Goal: Book appointment/travel/reservation

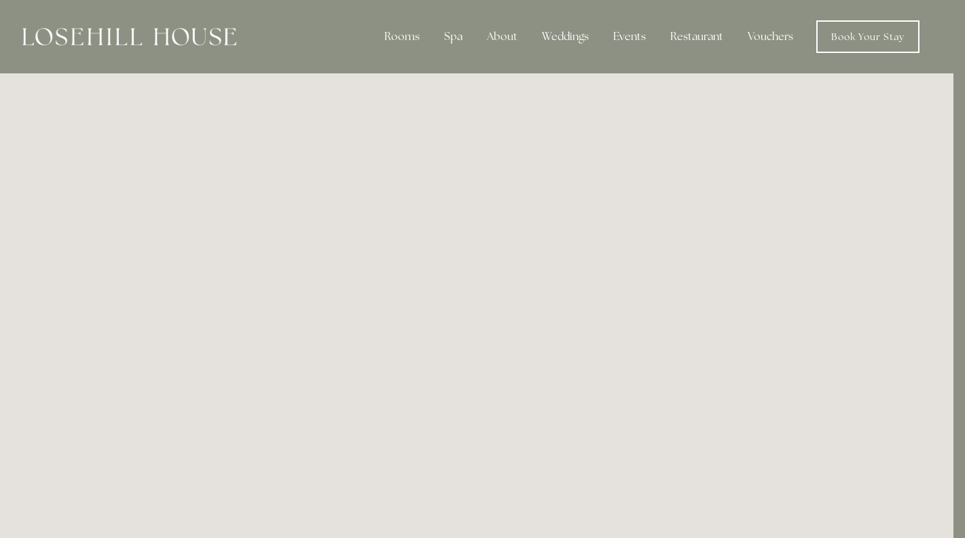
scroll to position [0, 12]
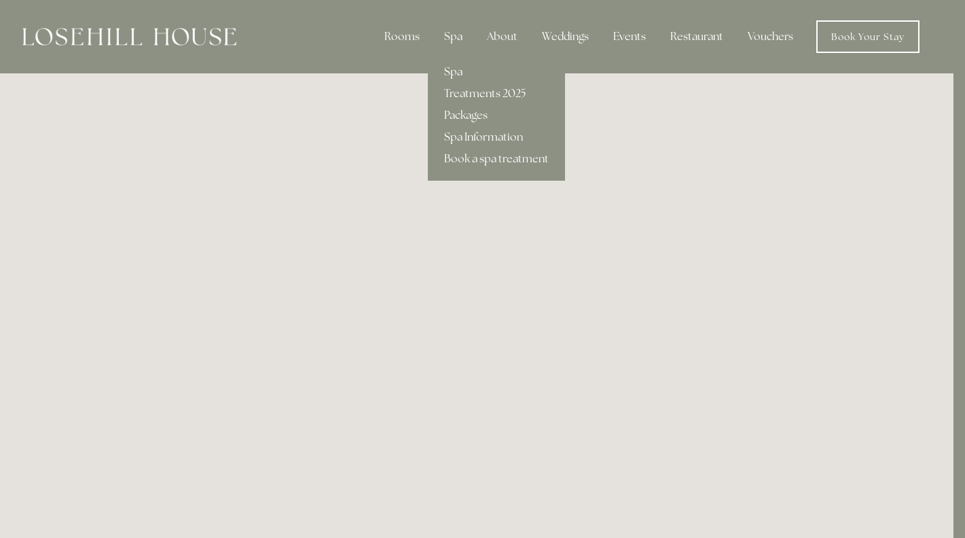
click at [463, 75] on link "Spa" at bounding box center [496, 72] width 137 height 22
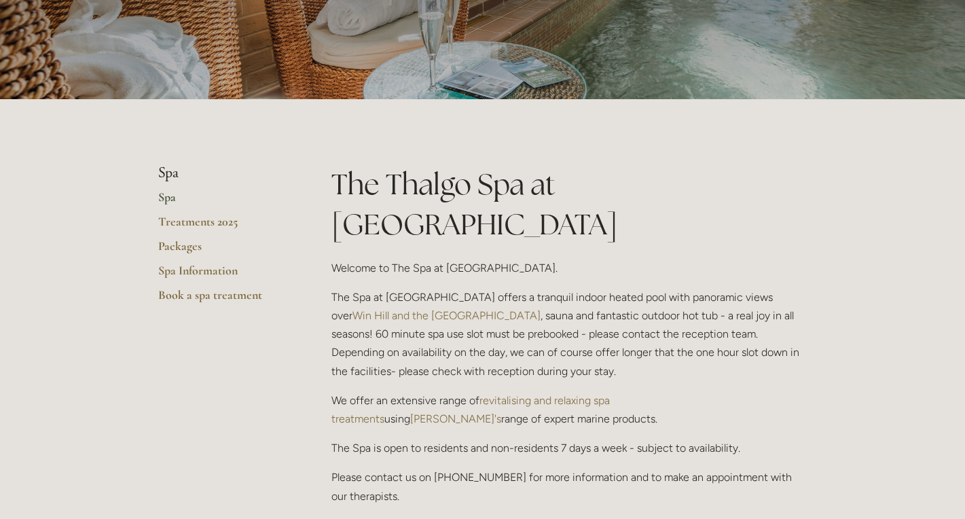
scroll to position [168, 0]
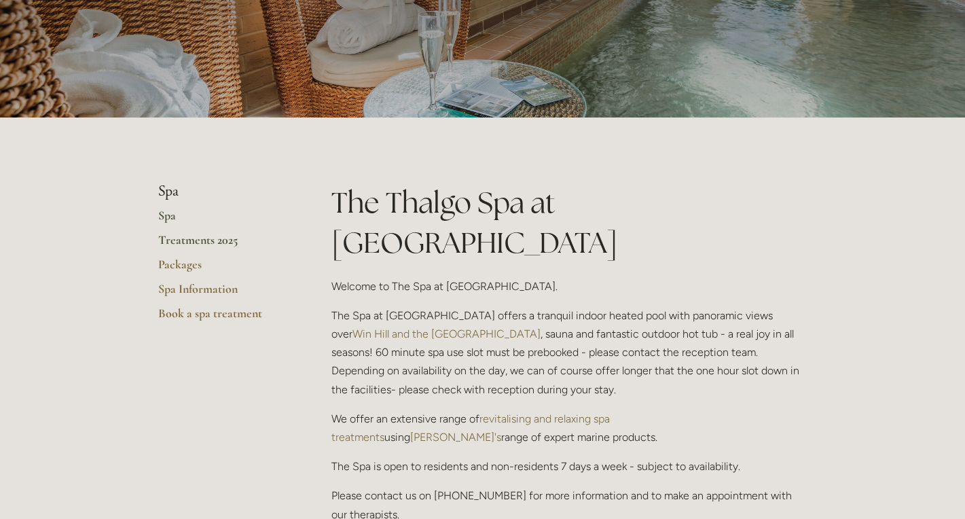
click at [188, 237] on link "Treatments 2025" at bounding box center [223, 244] width 130 height 24
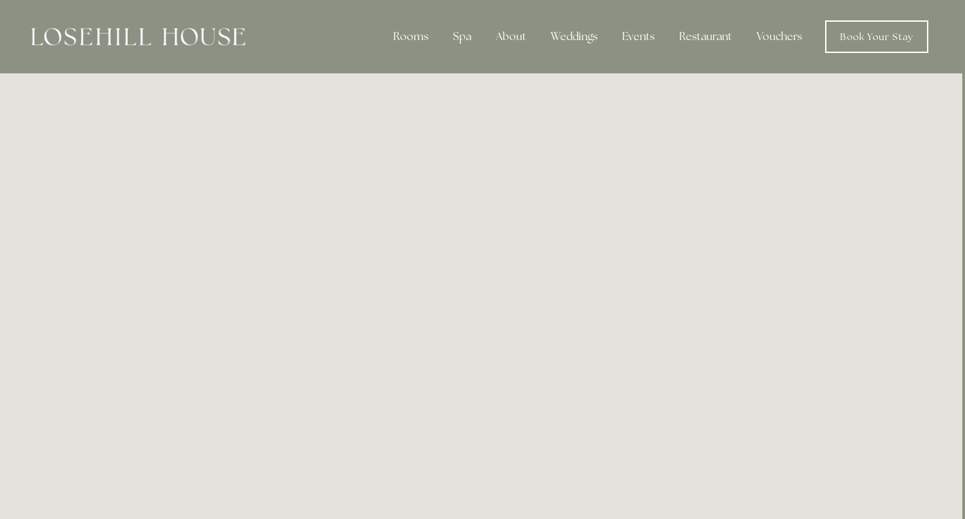
scroll to position [0, 3]
